Goal: Task Accomplishment & Management: Use online tool/utility

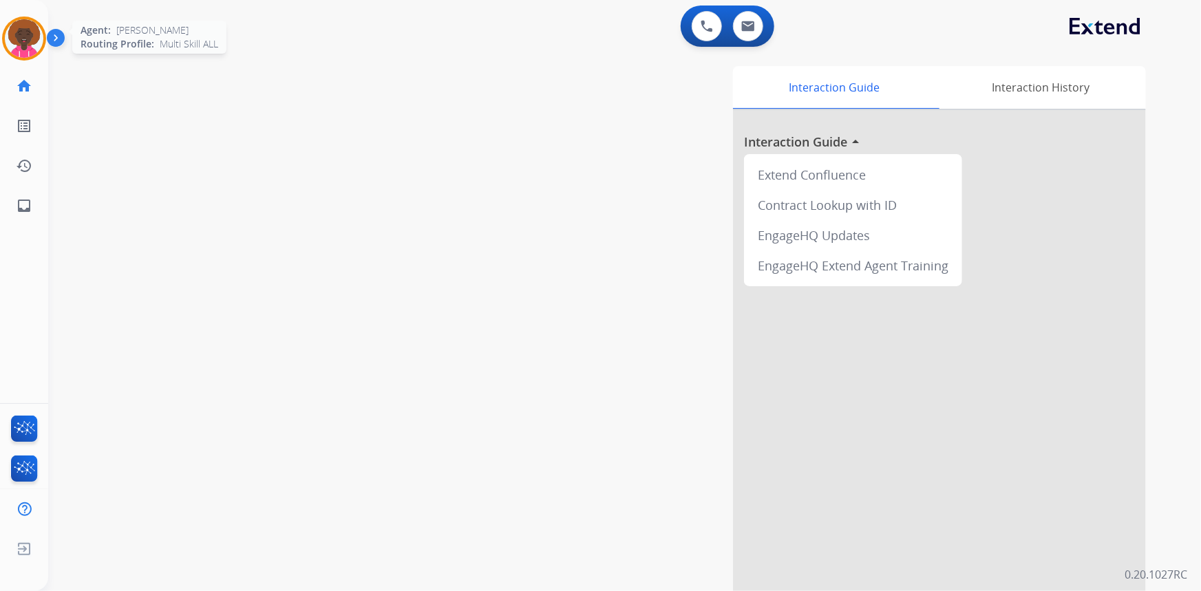
click at [39, 41] on img at bounding box center [24, 38] width 39 height 39
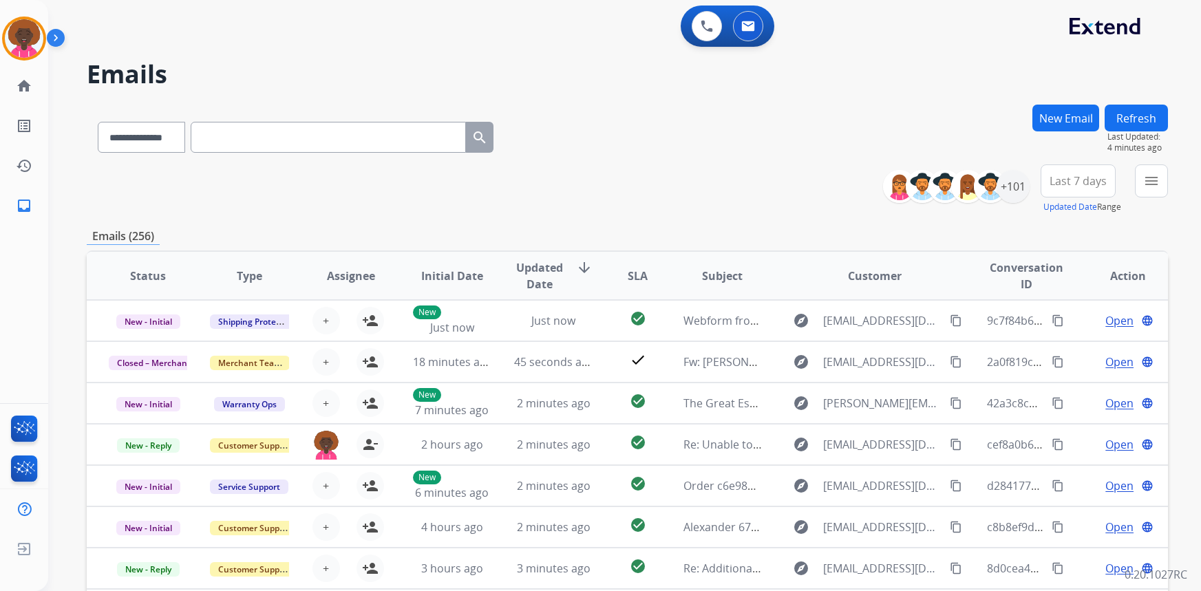
select select "**********"
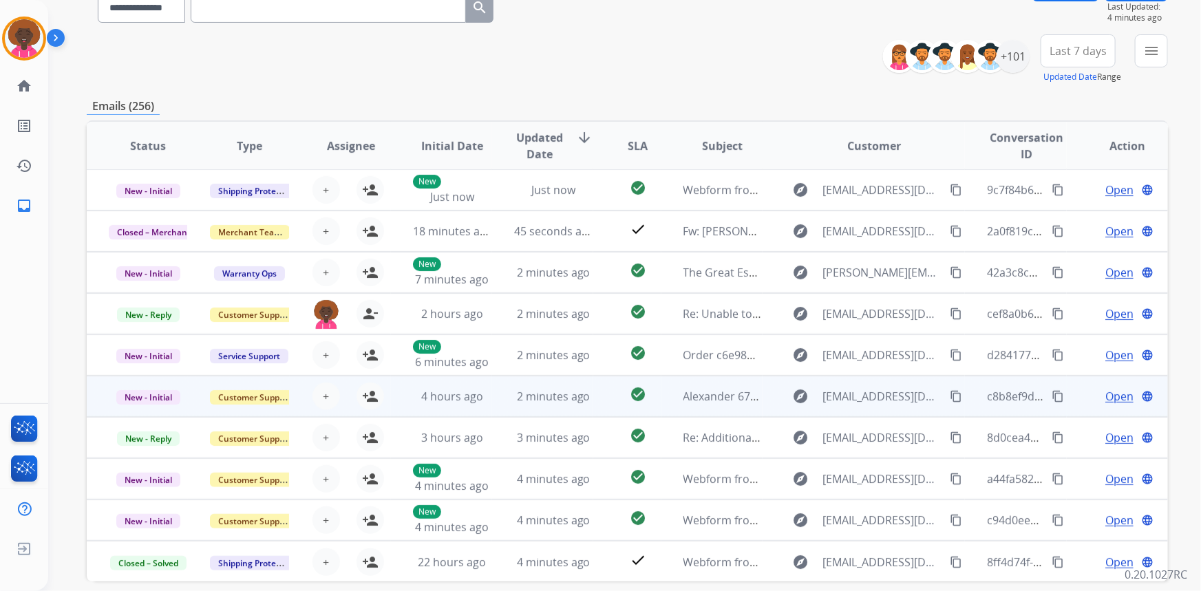
scroll to position [187, 0]
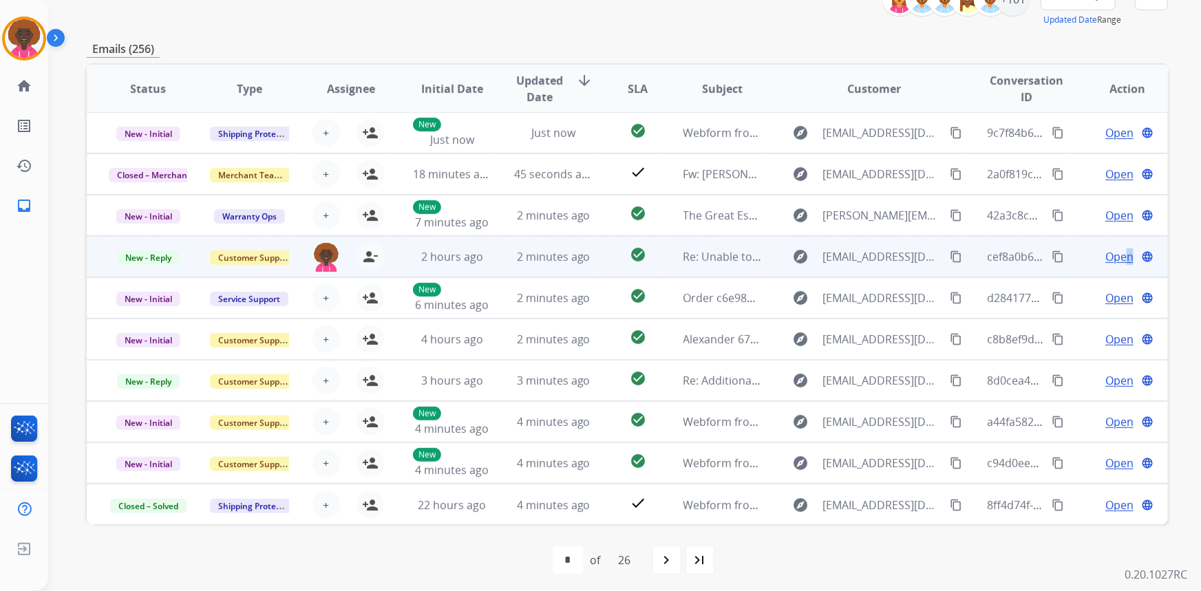
click at [1118, 256] on span "Open" at bounding box center [1119, 256] width 28 height 17
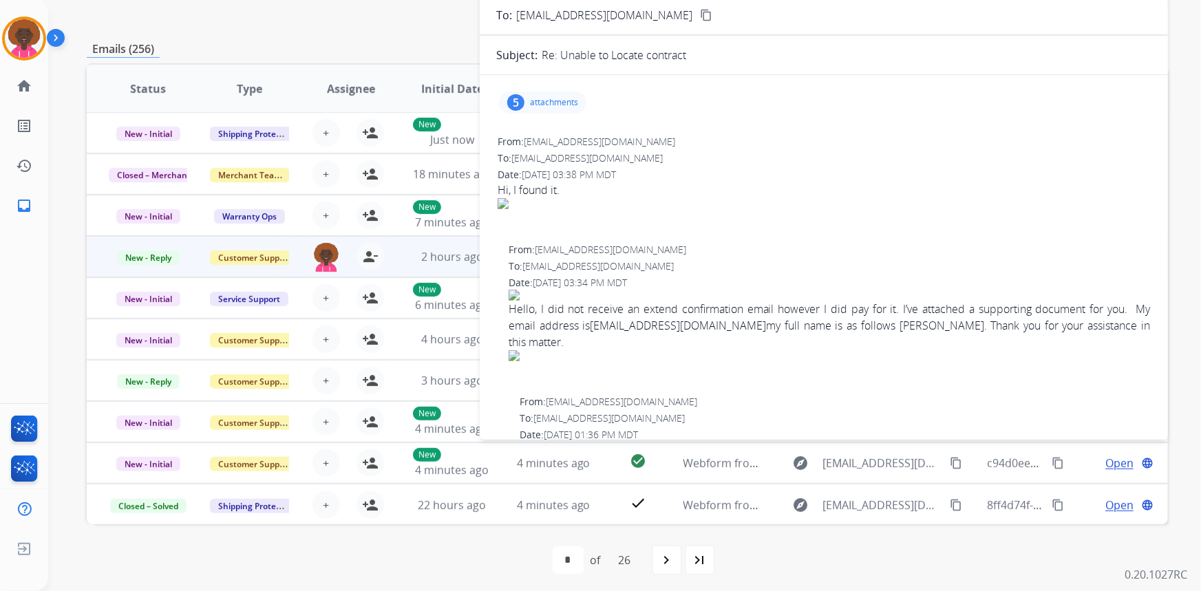
click at [556, 78] on div "5 attachments From: [EMAIL_ADDRESS][DOMAIN_NAME] To: [EMAIL_ADDRESS][DOMAIN_NAM…" at bounding box center [824, 465] width 688 height 781
click at [550, 98] on p "attachments" at bounding box center [554, 102] width 48 height 11
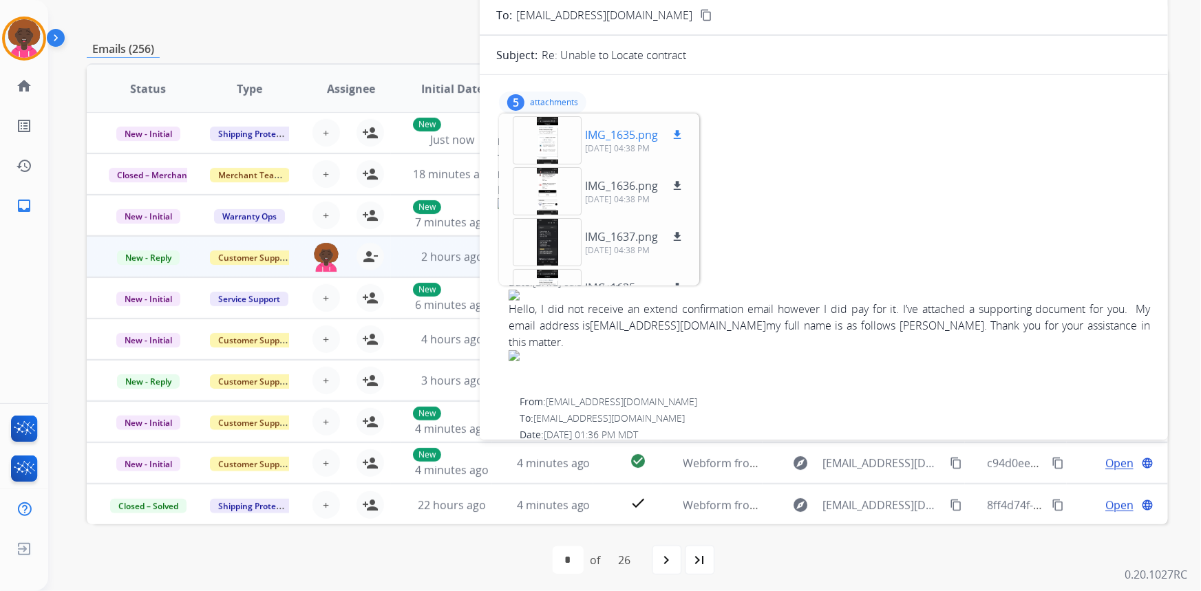
click at [549, 137] on div at bounding box center [547, 140] width 69 height 48
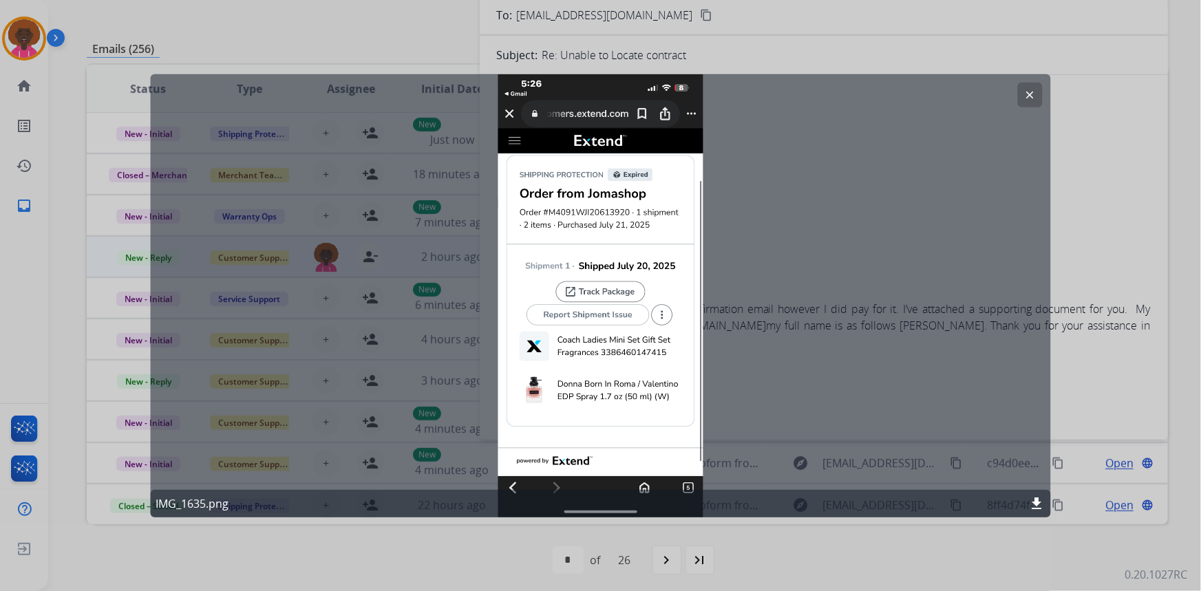
click at [1046, 90] on div "clear IMG_1635.png download" at bounding box center [600, 295] width 901 height 443
click at [1039, 100] on button "clear" at bounding box center [1030, 94] width 25 height 25
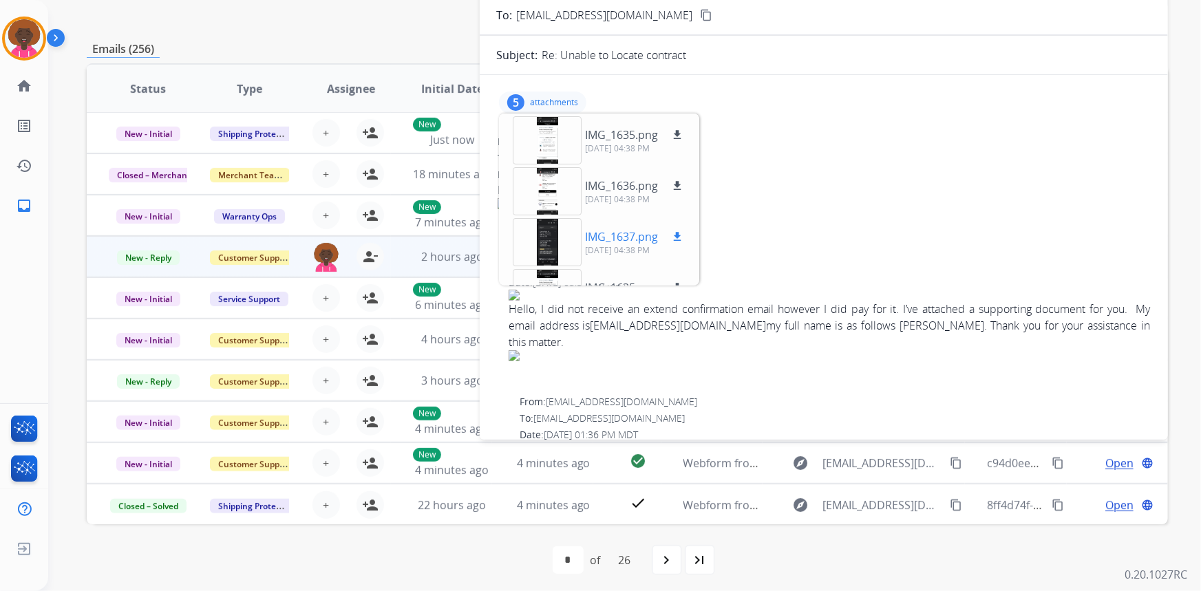
click at [534, 241] on div at bounding box center [547, 242] width 69 height 48
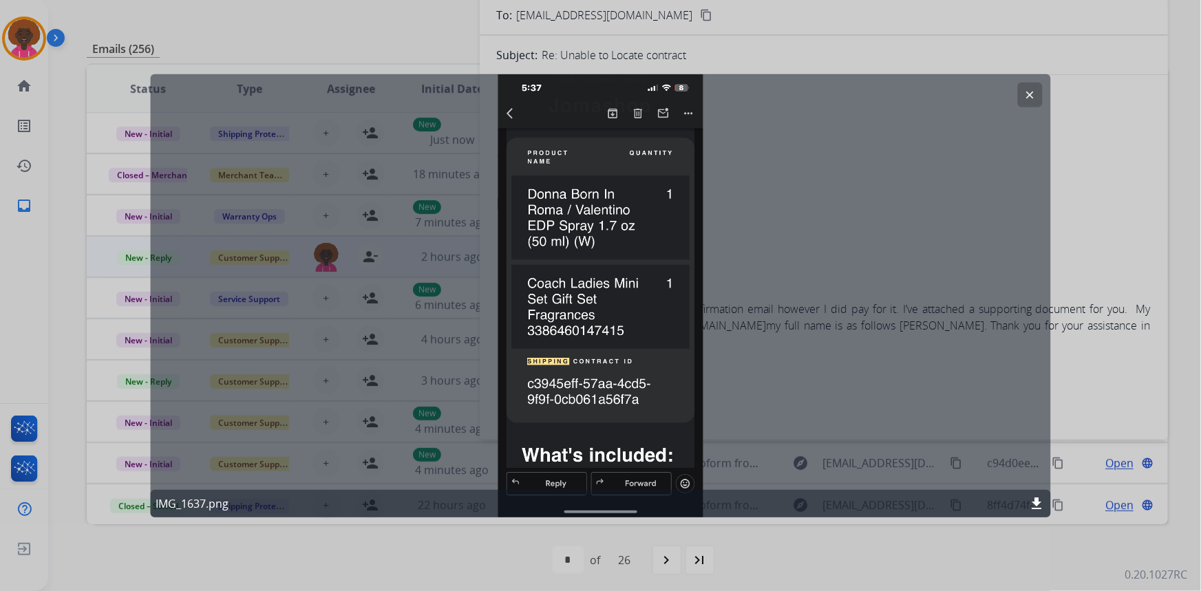
click at [1086, 224] on div at bounding box center [600, 295] width 1201 height 591
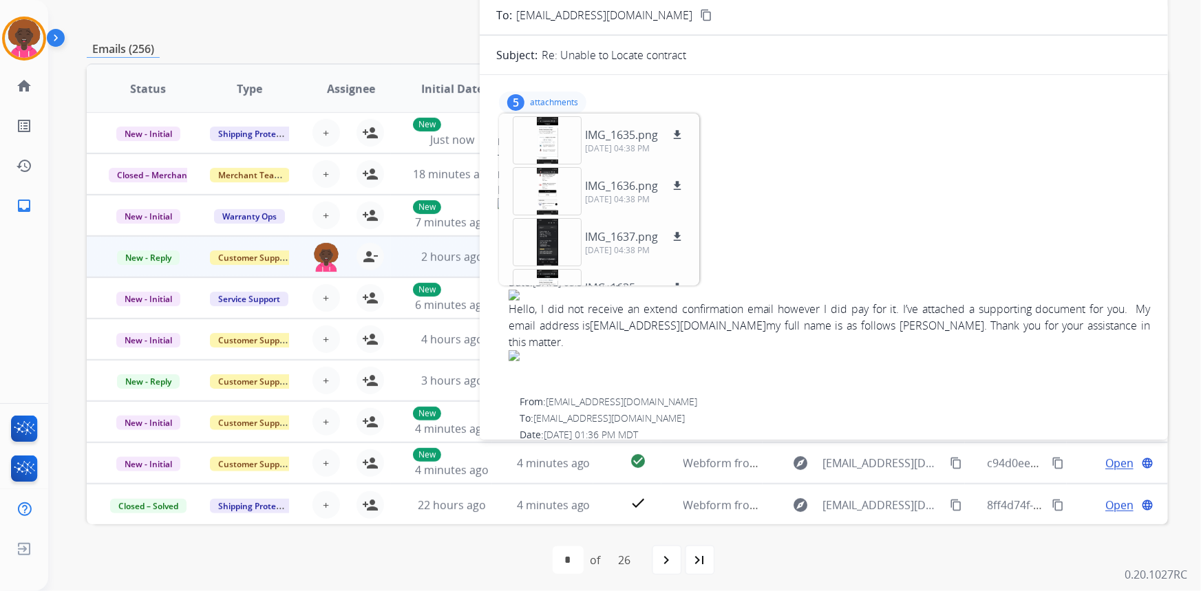
click at [547, 267] on div "IMG_1635.png download [DATE] 04:38 PM IMG_1636.png download [DATE] 04:38 PM IMG…" at bounding box center [599, 200] width 200 height 172
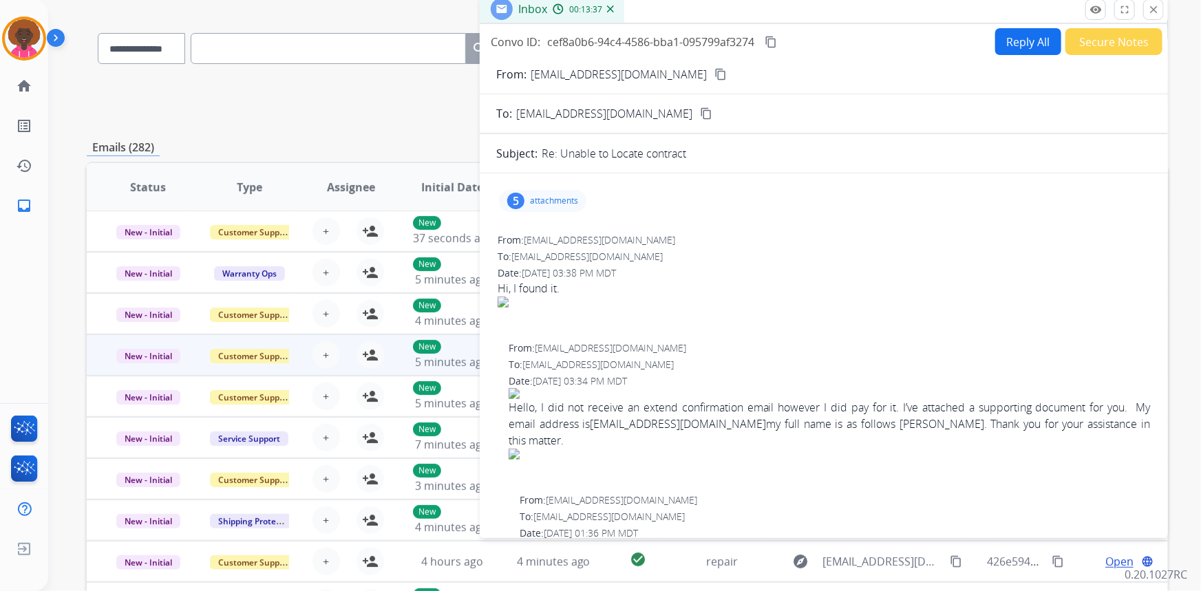
scroll to position [192, 0]
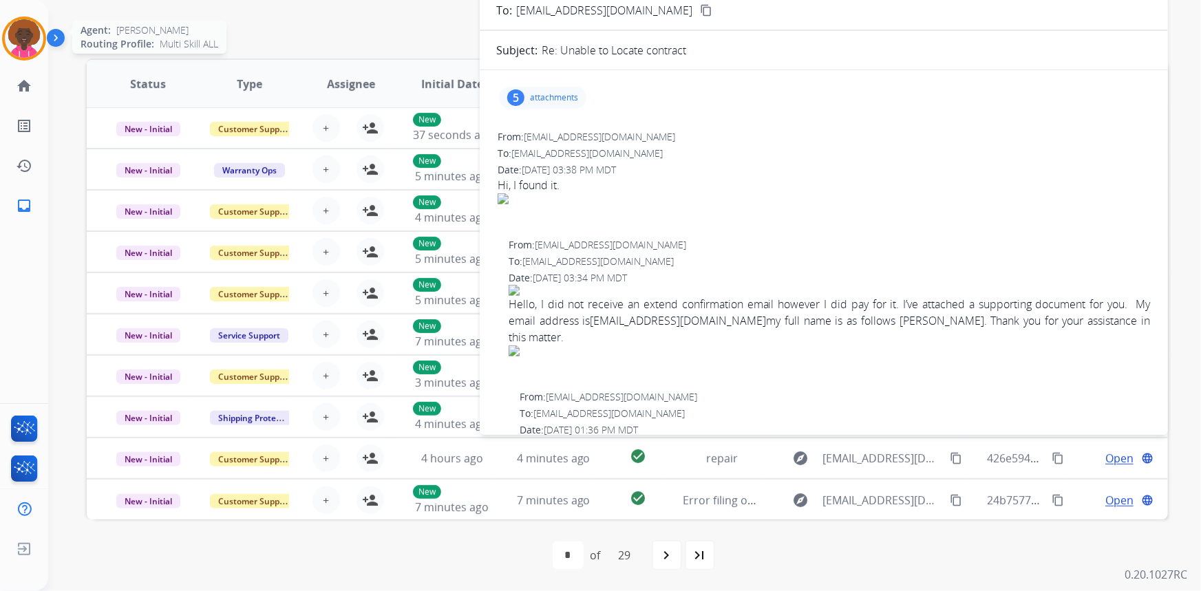
drag, startPoint x: 28, startPoint y: 46, endPoint x: 43, endPoint y: 54, distance: 17.5
click at [28, 46] on img at bounding box center [24, 38] width 39 height 39
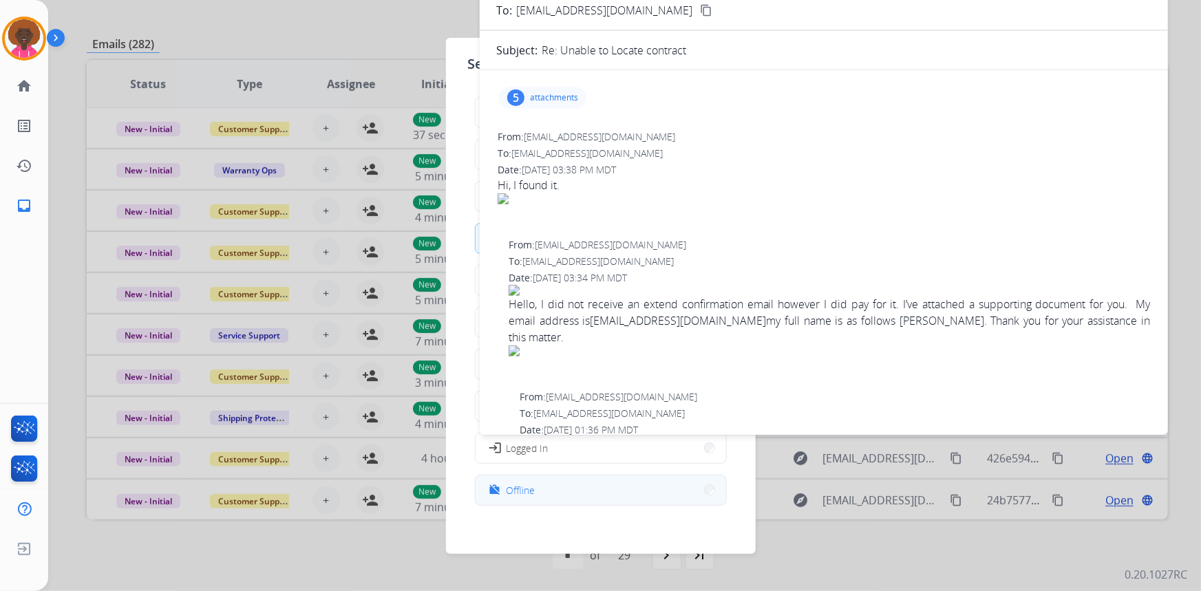
click at [529, 485] on span "Offline" at bounding box center [521, 490] width 29 height 14
